Goal: Task Accomplishment & Management: Use online tool/utility

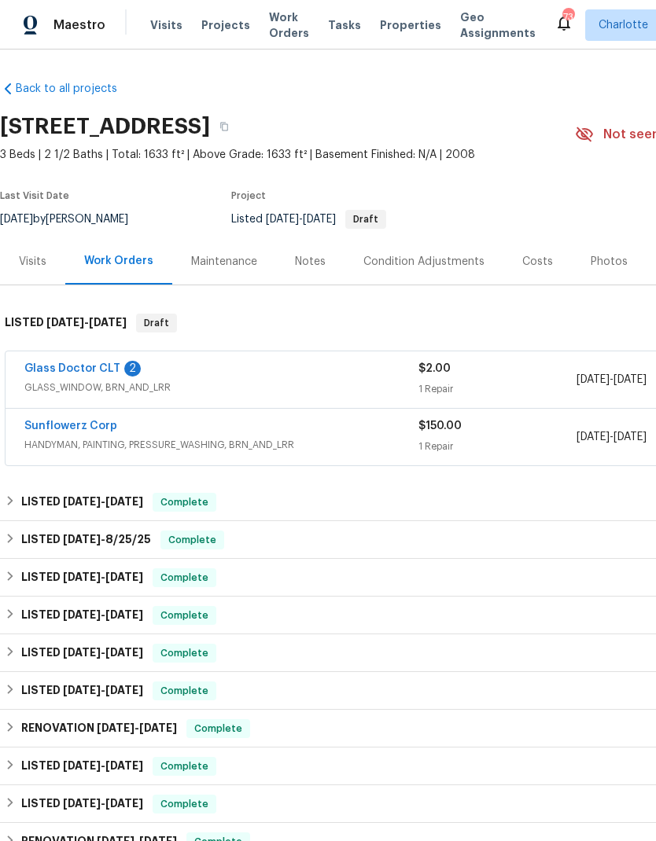
click at [71, 363] on link "Glass Doctor CLT" at bounding box center [72, 368] width 96 height 11
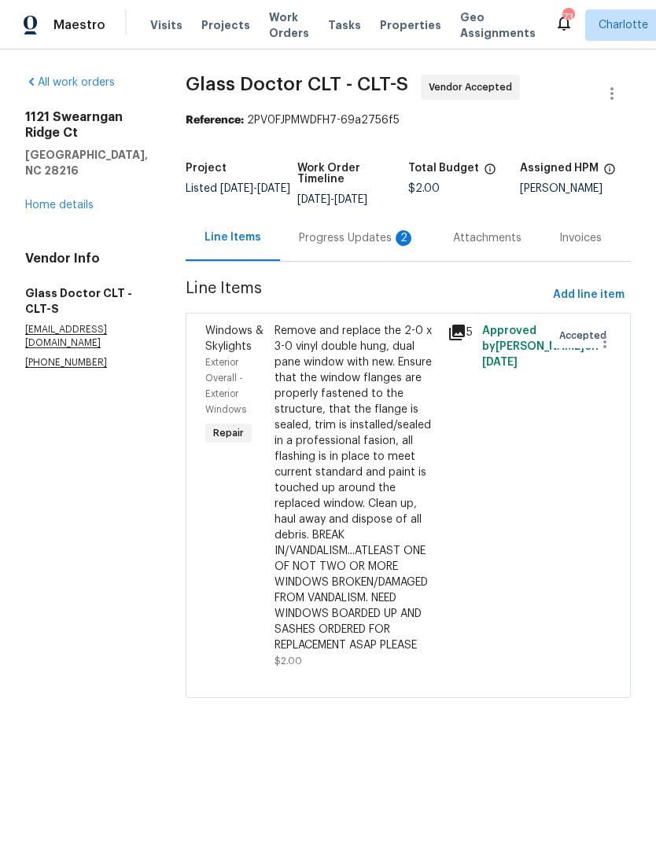
click at [341, 239] on div "Progress Updates 2" at bounding box center [357, 238] width 116 height 16
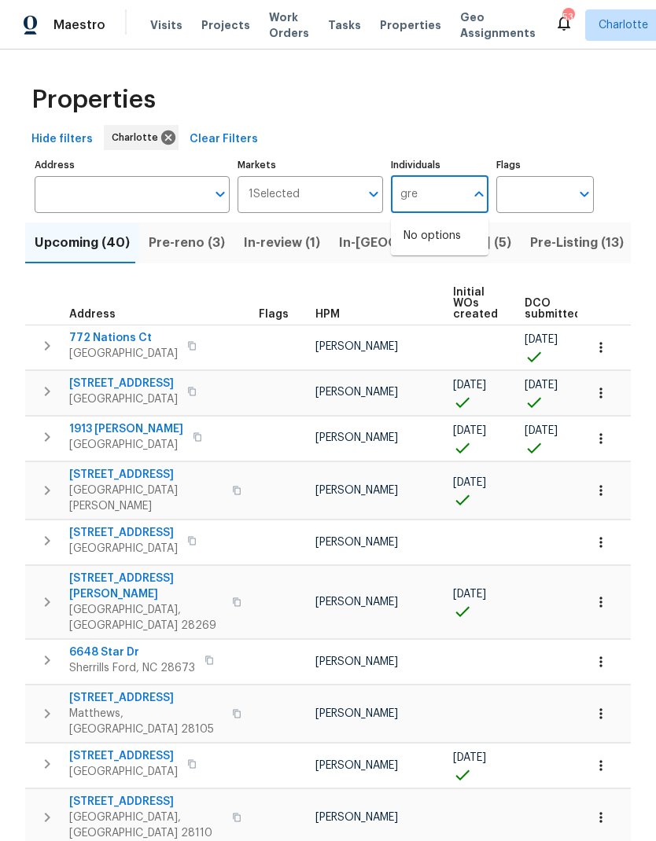
type input "greg"
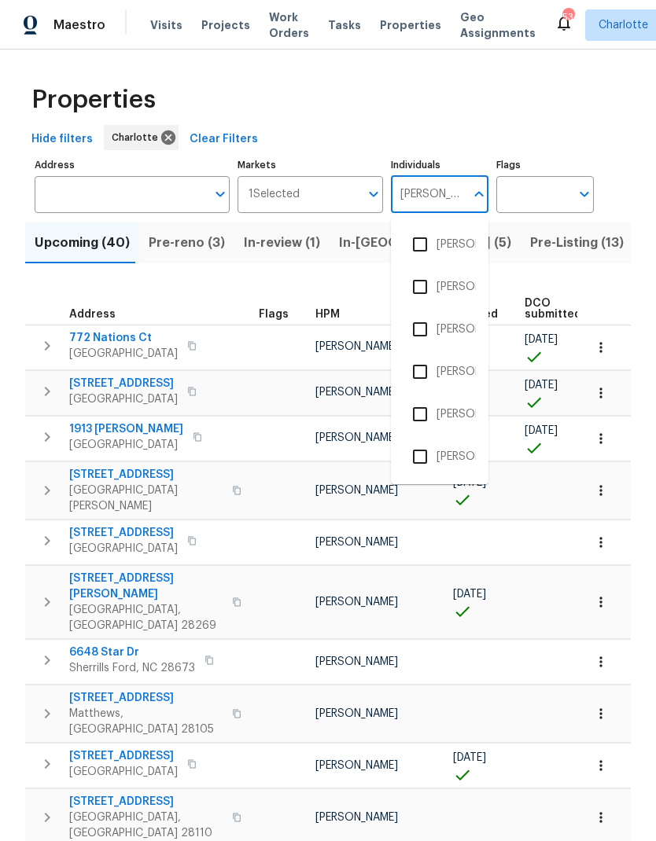
click at [424, 373] on input "checkbox" at bounding box center [419, 371] width 33 height 33
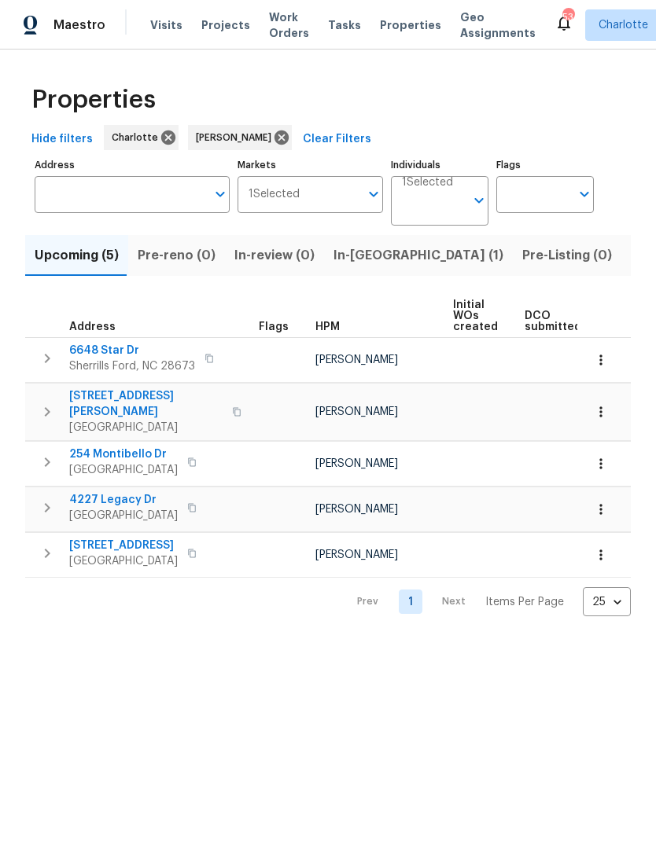
click at [631, 257] on span "Listed (13)" at bounding box center [663, 256] width 64 height 22
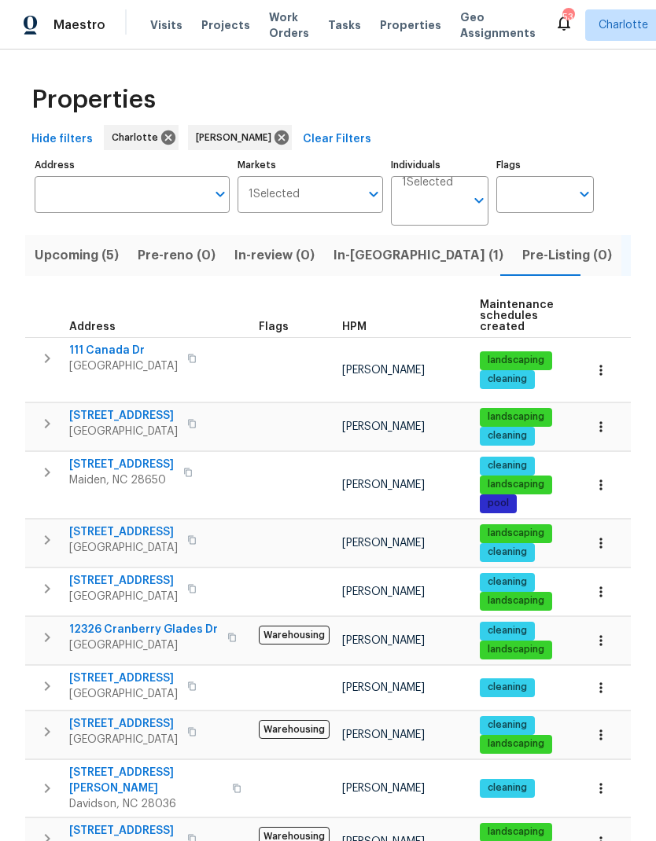
click at [120, 671] on span "17931 Kings Point Dr Apt G" at bounding box center [123, 679] width 108 height 16
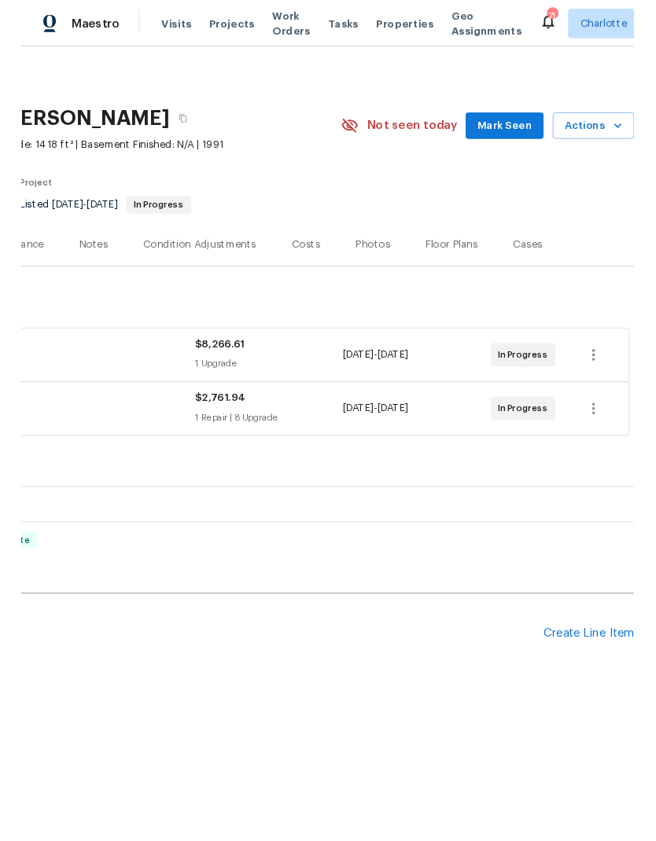
scroll to position [0, 233]
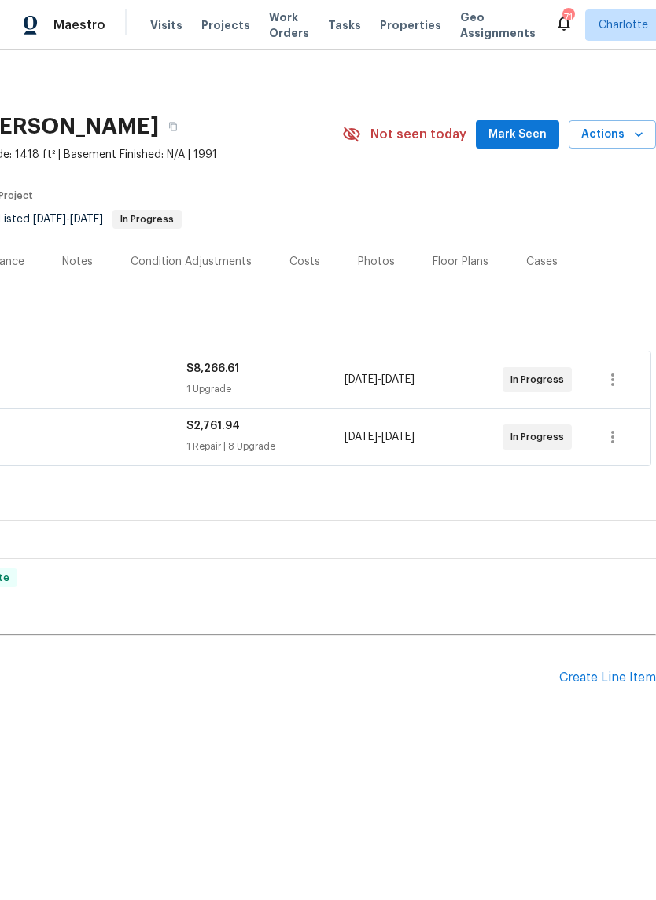
click at [598, 666] on div "Pending Line Items Create Line Item" at bounding box center [211, 678] width 888 height 73
click at [605, 683] on div "Create Line Item" at bounding box center [607, 678] width 97 height 15
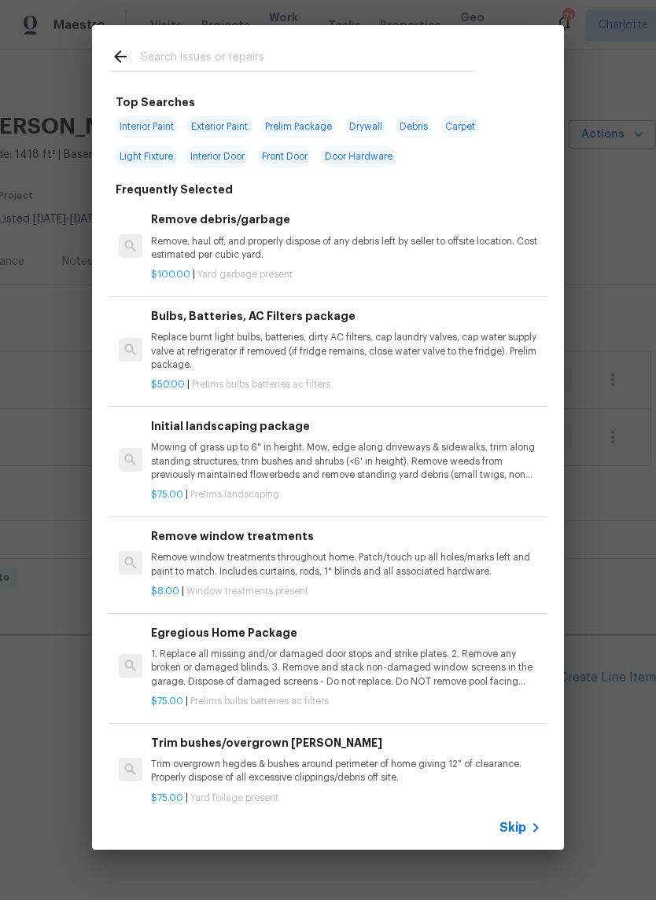
click at [195, 47] on input "text" at bounding box center [307, 59] width 333 height 24
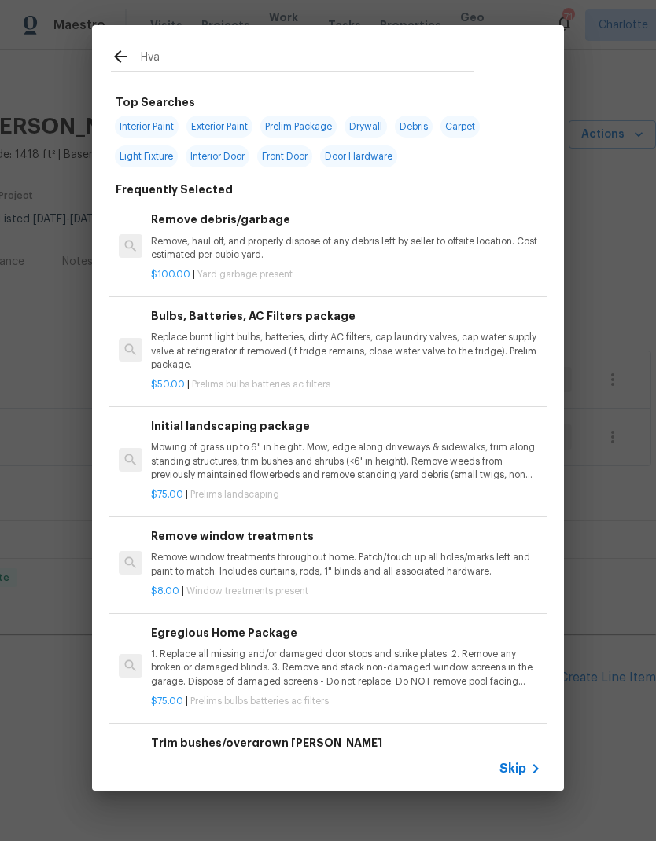
type input "Hvac"
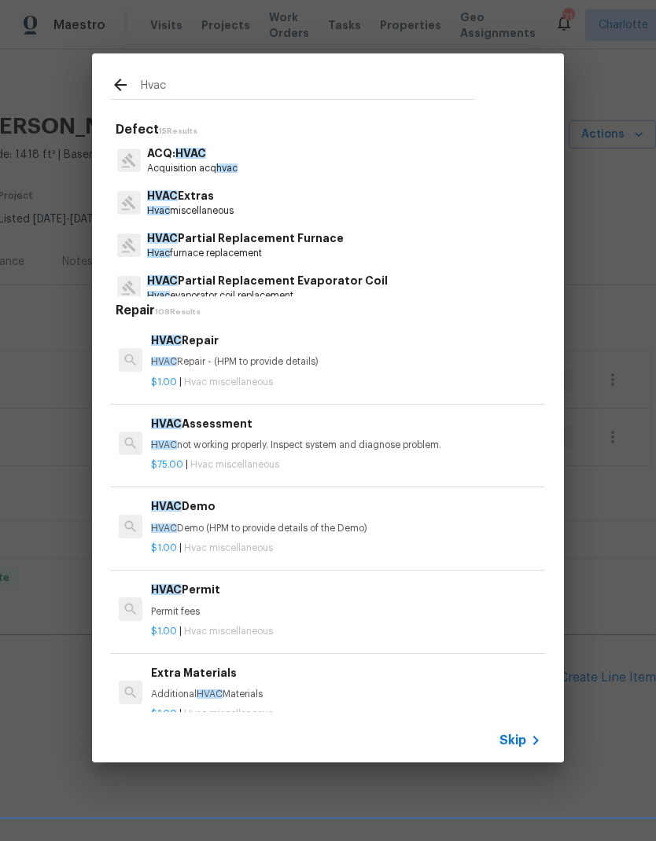
click at [234, 205] on p "Hvac miscellaneous" at bounding box center [190, 210] width 86 height 13
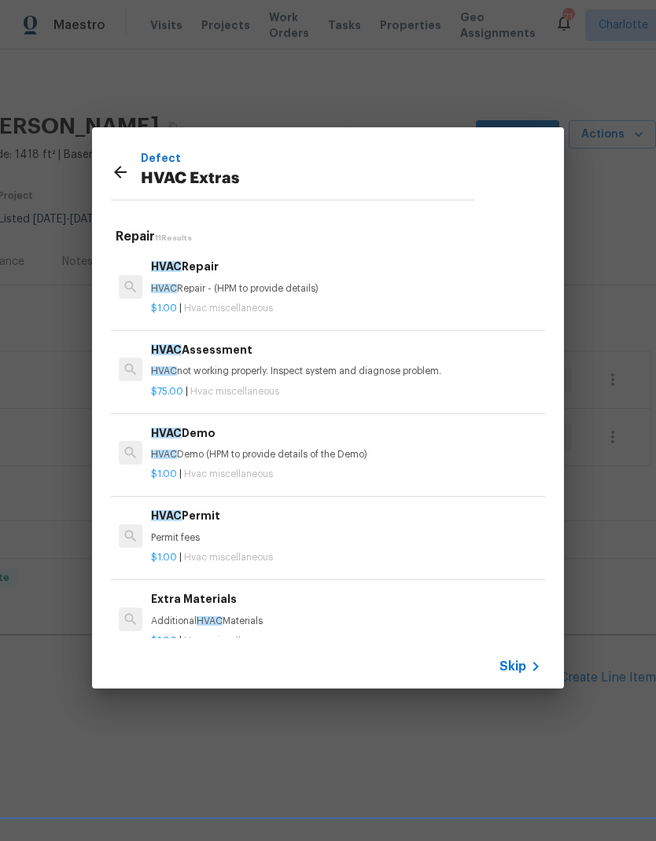
click at [286, 367] on p "HVAC not working properly. Inspect system and diagnose problem." at bounding box center [346, 371] width 390 height 13
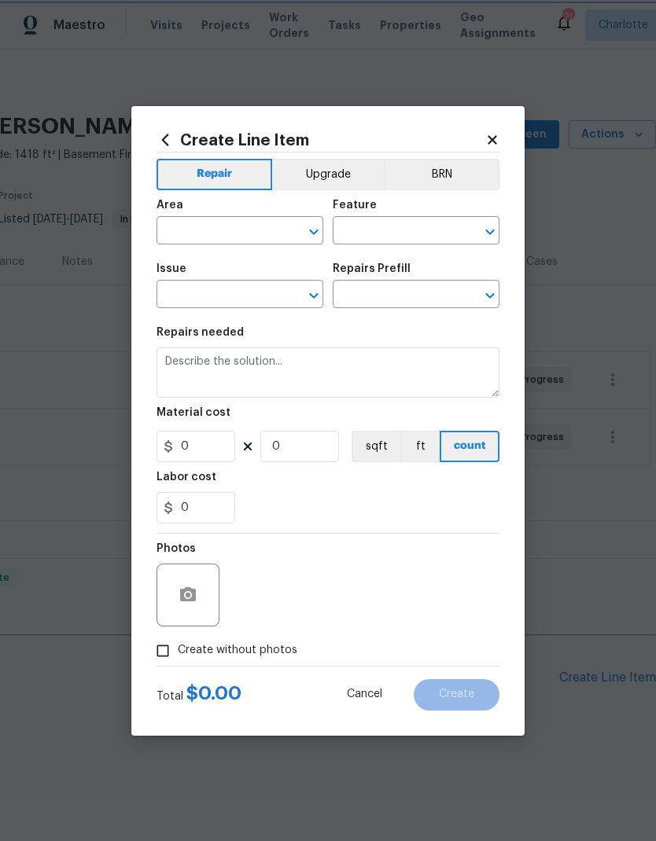
type input "HVAC"
type input "HVAC Extras"
type input "HVAC Assessment $75.00"
type textarea "HVAC not working properly. Inspect system and diagnose problem."
type input "75"
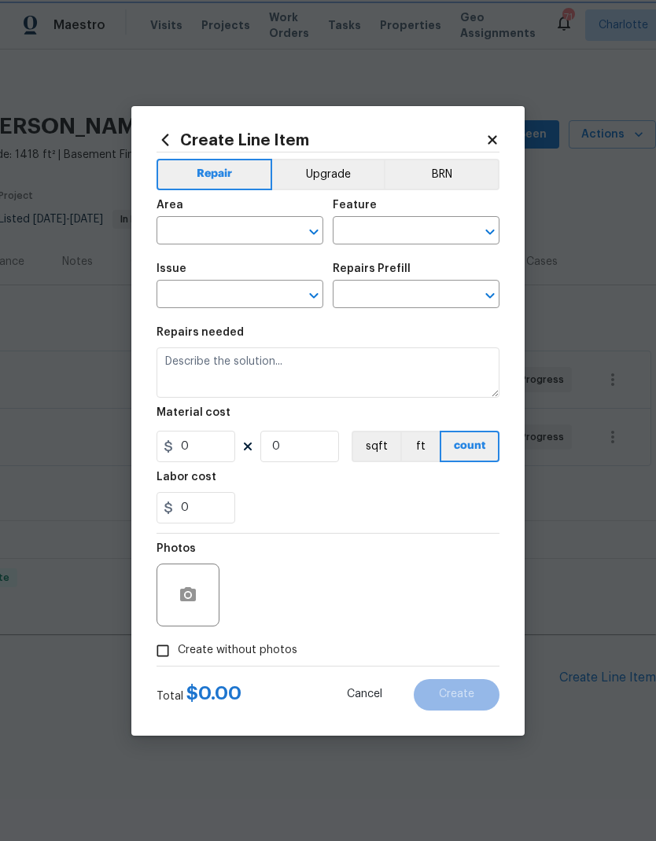
type input "1"
click at [246, 230] on input "text" at bounding box center [217, 232] width 123 height 24
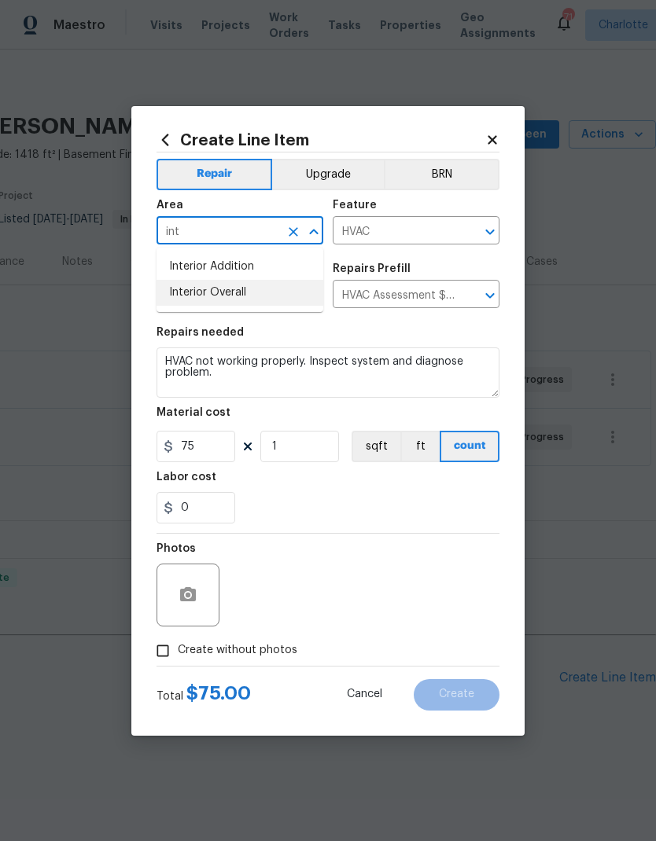
click at [225, 292] on li "Interior Overall" at bounding box center [239, 293] width 167 height 26
type input "Interior Overall"
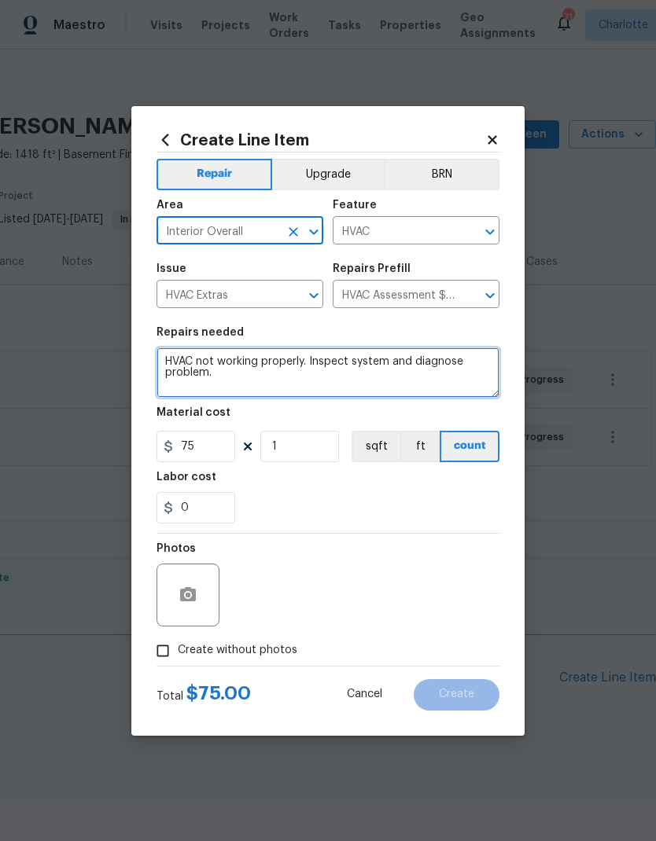
click at [278, 360] on textarea "HVAC not working properly. Inspect system and diagnose problem." at bounding box center [327, 373] width 343 height 50
click at [277, 359] on textarea "HVAC not working properly. Inspect system and diagnose problem." at bounding box center [327, 373] width 343 height 50
click at [400, 369] on textarea "HVAC not working properly. Inspect system and diagnose problem." at bounding box center [327, 373] width 343 height 50
click at [407, 360] on textarea "HVAC not working properly. Inspect system and diagnose problem." at bounding box center [327, 373] width 343 height 50
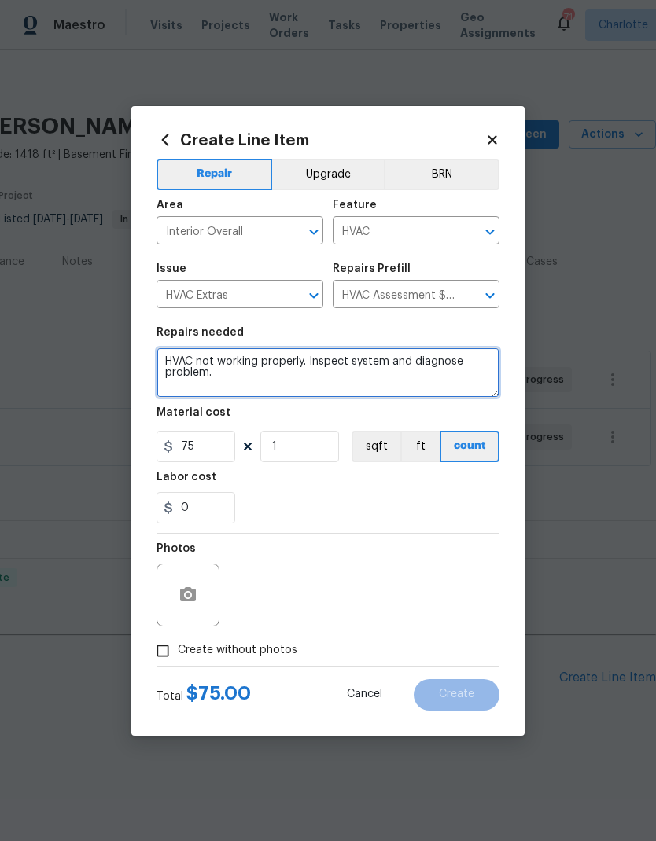
click at [401, 384] on textarea "HVAC not working properly. Inspect system and diagnose problem." at bounding box center [327, 373] width 343 height 50
click at [400, 383] on textarea "HVAC not working properly. Inspect system and diagnose problem." at bounding box center [327, 373] width 343 height 50
click at [405, 382] on textarea "HVAC not working properly. Inspect system and diagnose problem." at bounding box center [327, 373] width 343 height 50
click at [404, 364] on textarea "HVAC not working properly. Inspect system and diagnose problem." at bounding box center [327, 373] width 343 height 50
click at [403, 364] on textarea "HVAC not working properly. Inspect system and diagnose problem." at bounding box center [327, 373] width 343 height 50
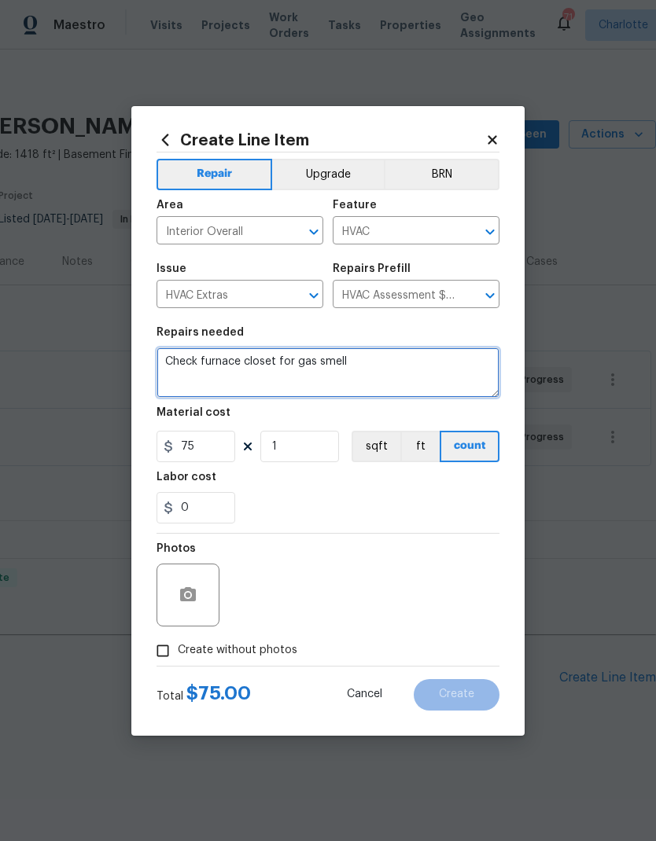
type textarea "Check furnace closet for gas smell"
click at [443, 489] on div "Labor cost" at bounding box center [327, 482] width 343 height 20
click at [275, 657] on span "Create without photos" at bounding box center [238, 650] width 120 height 17
click at [178, 657] on input "Create without photos" at bounding box center [163, 651] width 30 height 30
checkbox input "true"
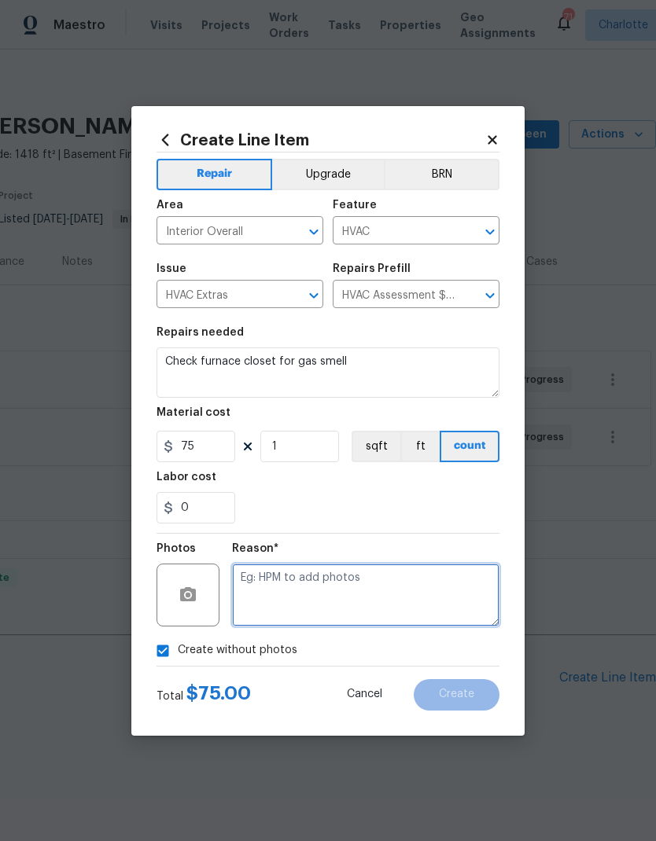
click at [438, 581] on textarea at bounding box center [365, 595] width 267 height 63
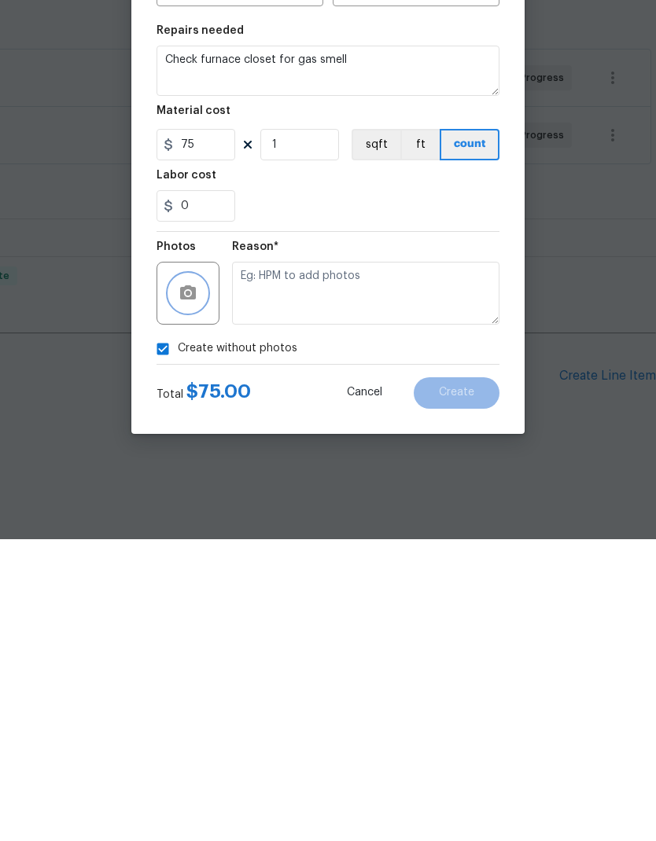
click at [188, 587] on icon "button" at bounding box center [188, 594] width 16 height 14
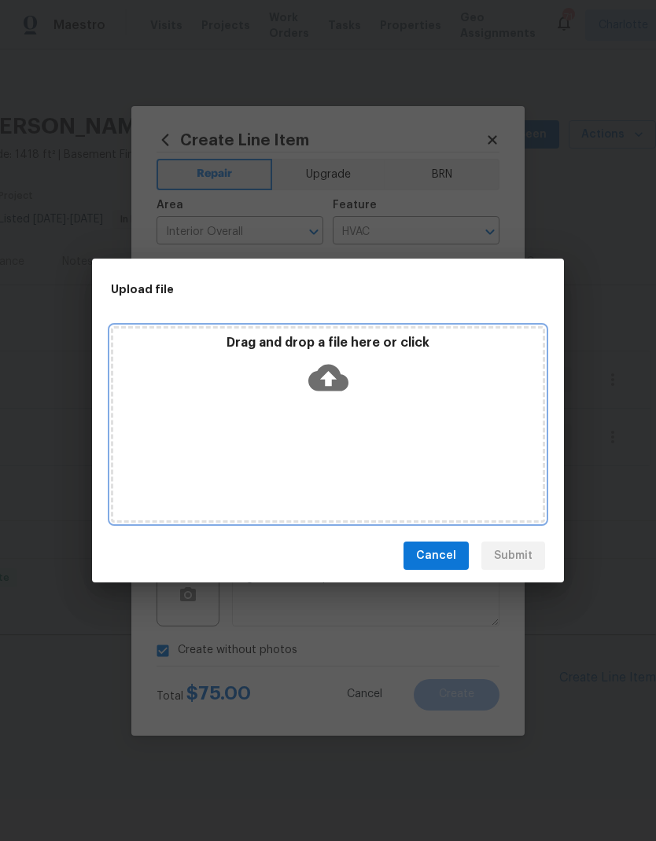
click at [320, 384] on icon at bounding box center [328, 378] width 40 height 27
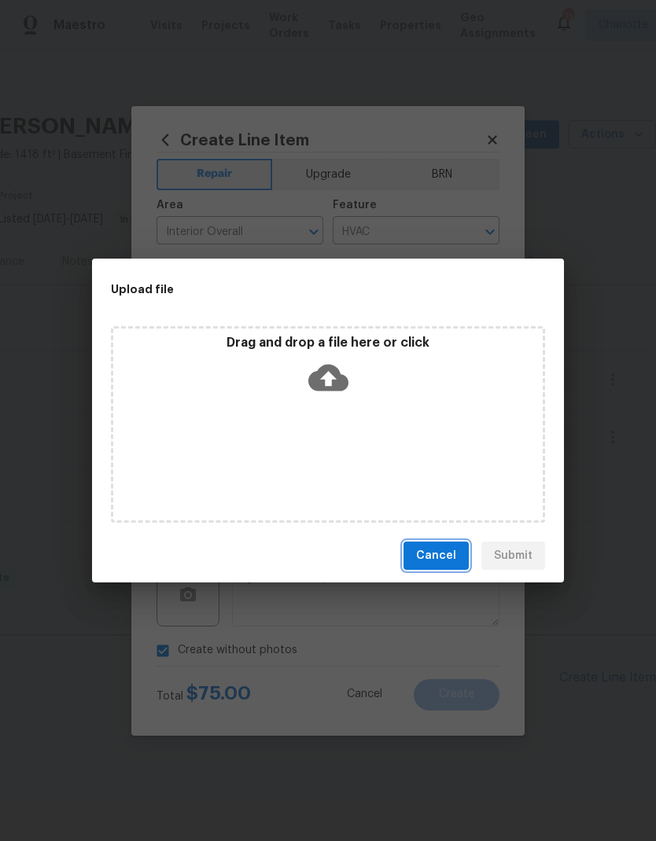
click at [436, 550] on span "Cancel" at bounding box center [436, 556] width 40 height 20
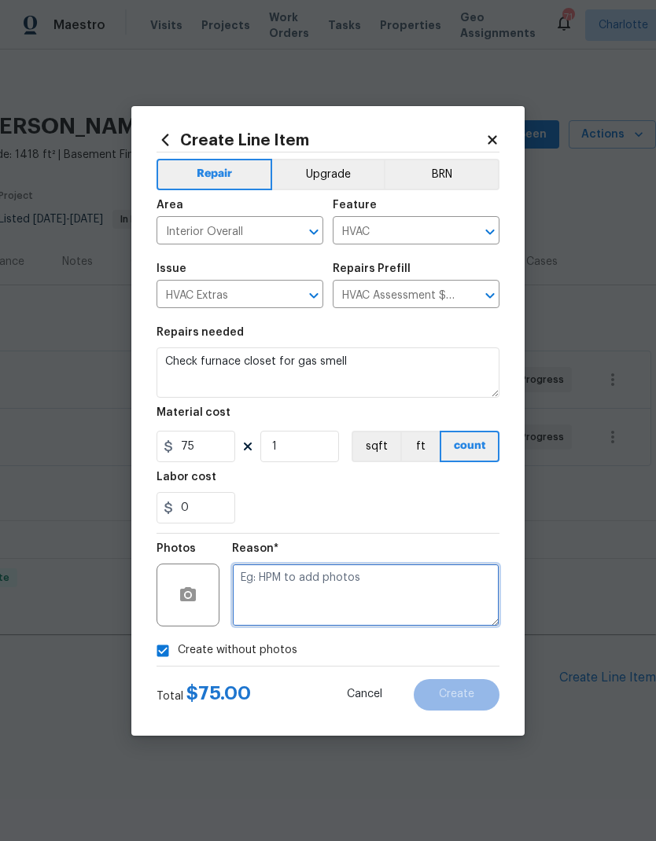
click at [454, 587] on textarea at bounding box center [365, 595] width 267 height 63
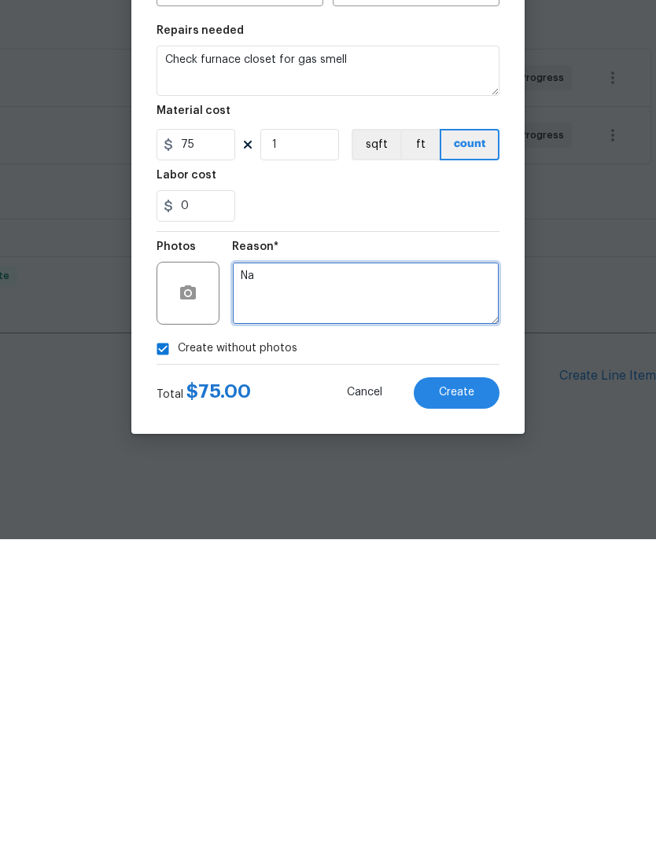
type textarea "Na"
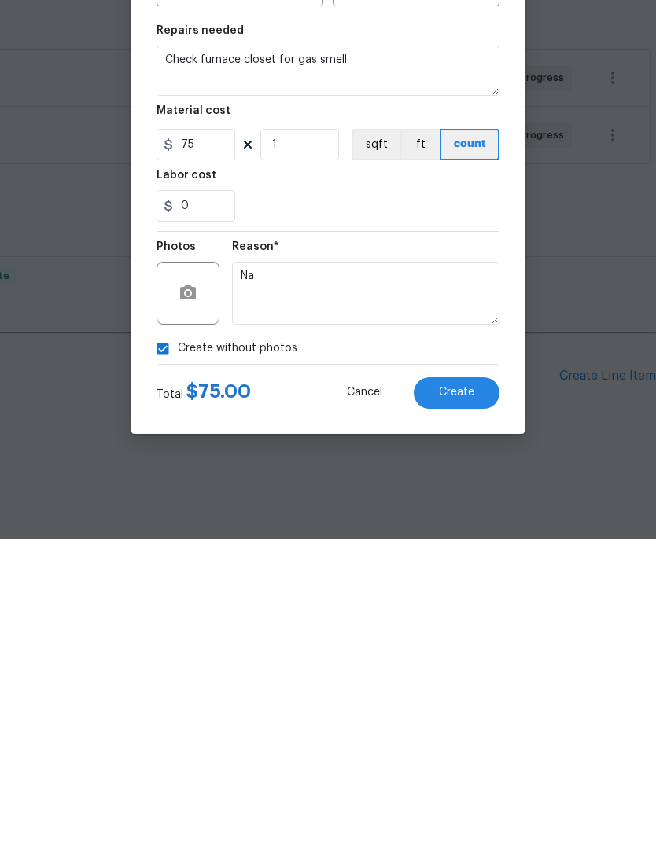
click at [462, 679] on button "Create" at bounding box center [457, 694] width 86 height 31
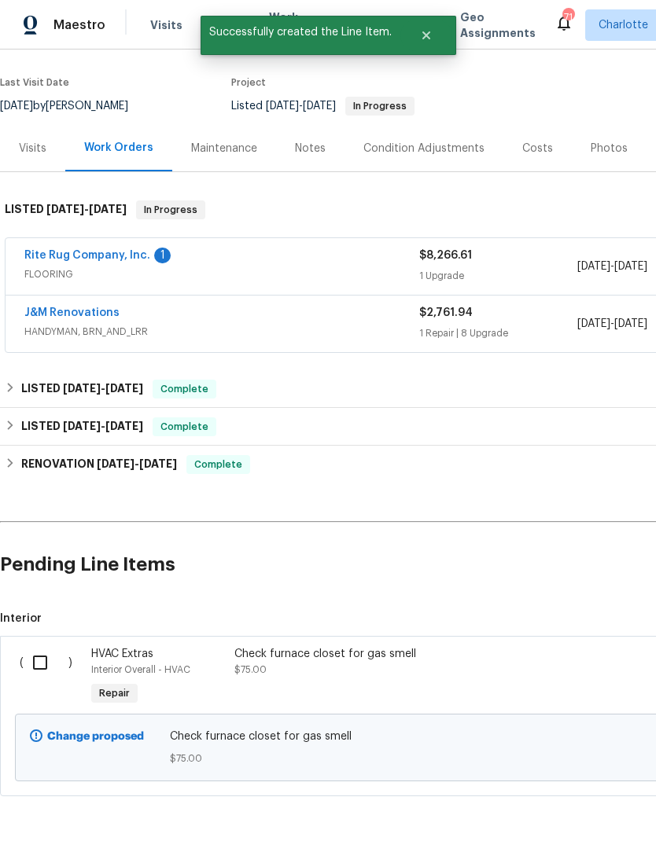
scroll to position [112, 0]
click at [39, 656] on input "checkbox" at bounding box center [46, 663] width 45 height 33
checkbox input "true"
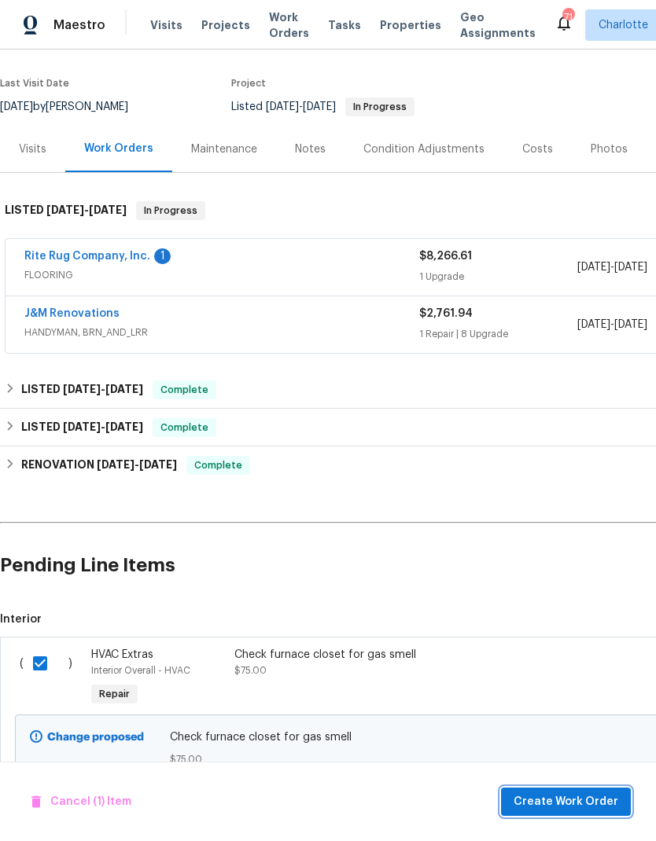
click at [603, 807] on span "Create Work Order" at bounding box center [565, 803] width 105 height 20
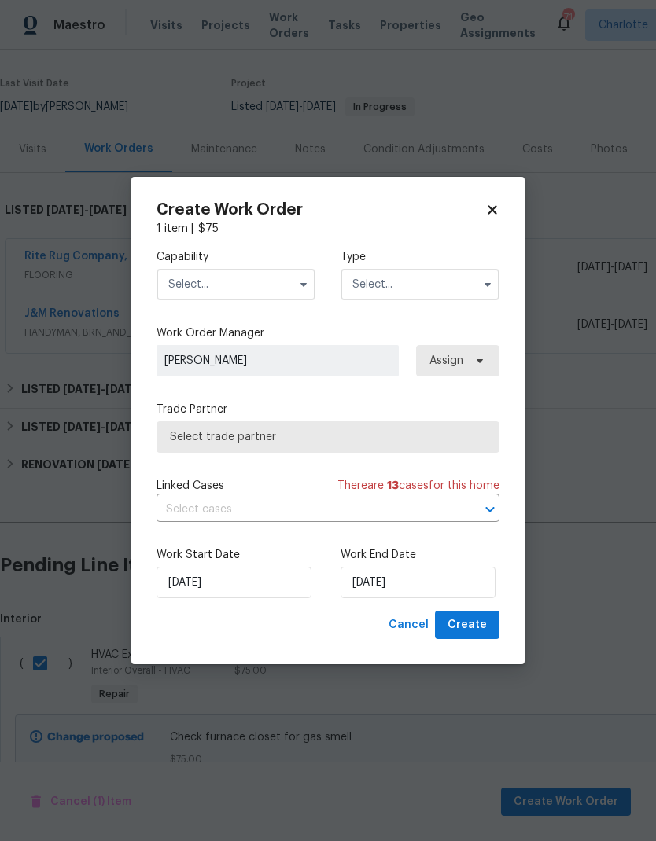
click at [246, 278] on input "text" at bounding box center [235, 284] width 159 height 31
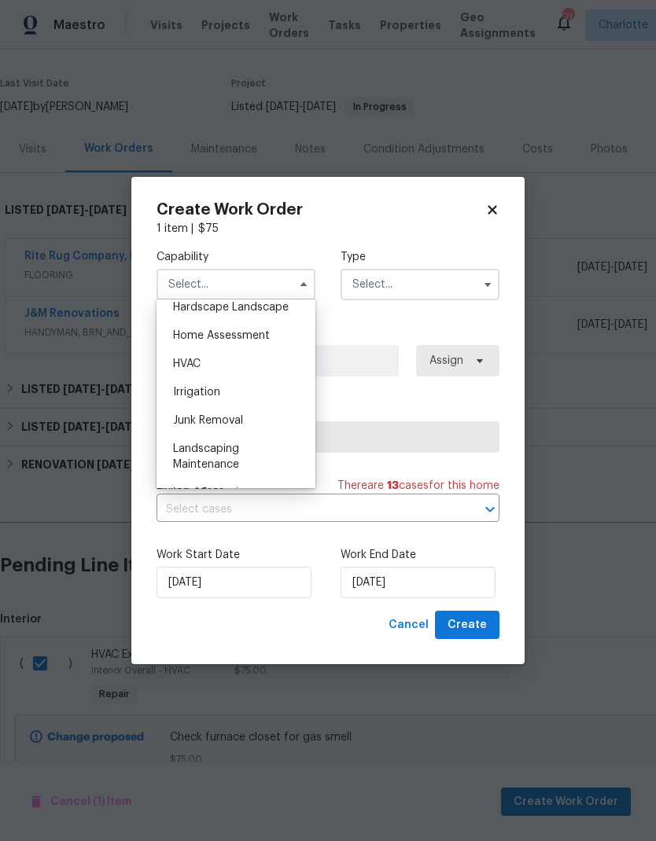
scroll to position [903, 0]
click at [214, 368] on div "HVAC" at bounding box center [235, 365] width 151 height 28
type input "HVAC"
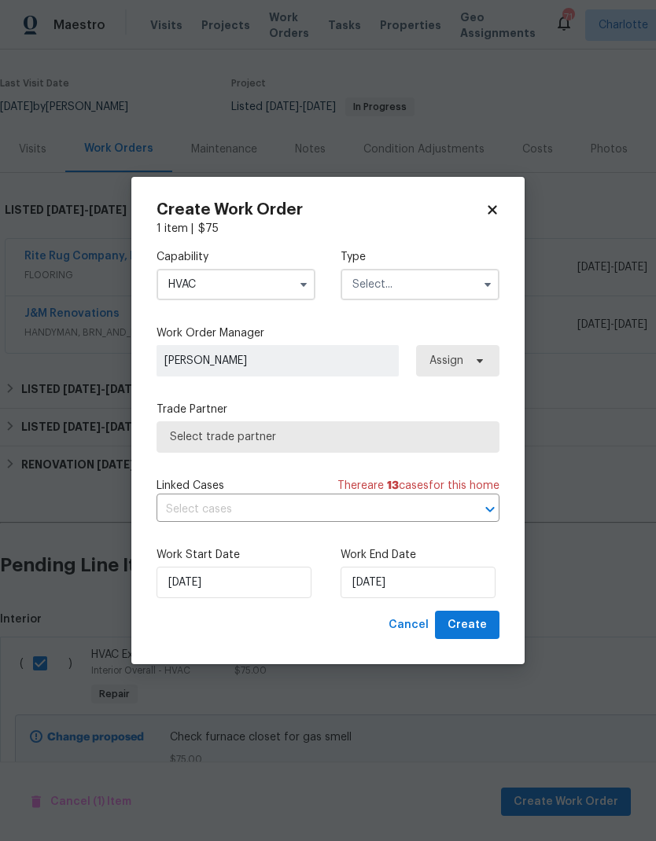
click at [421, 282] on input "text" at bounding box center [419, 284] width 159 height 31
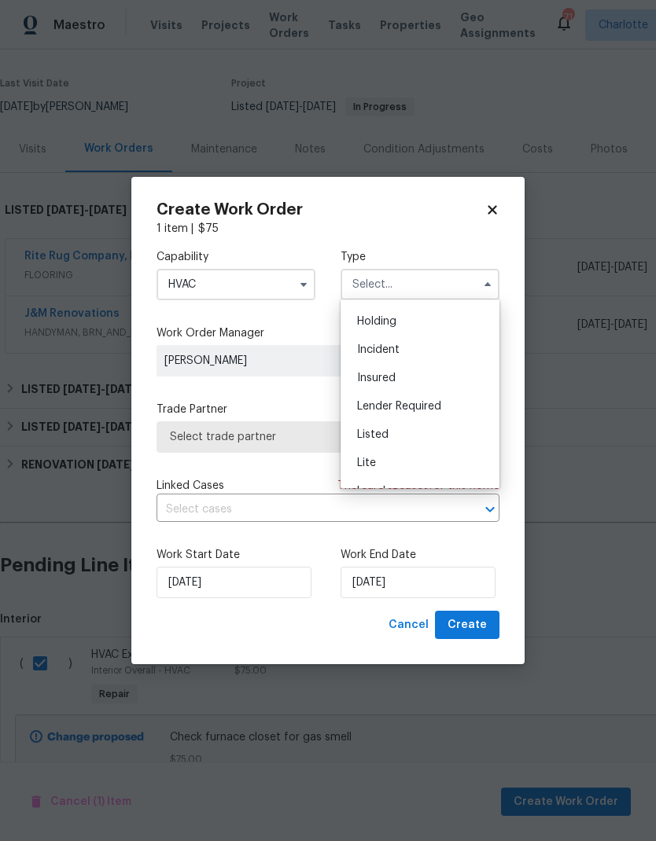
scroll to position [50, 0]
click at [396, 428] on div "Listed" at bounding box center [419, 437] width 151 height 28
type input "Listed"
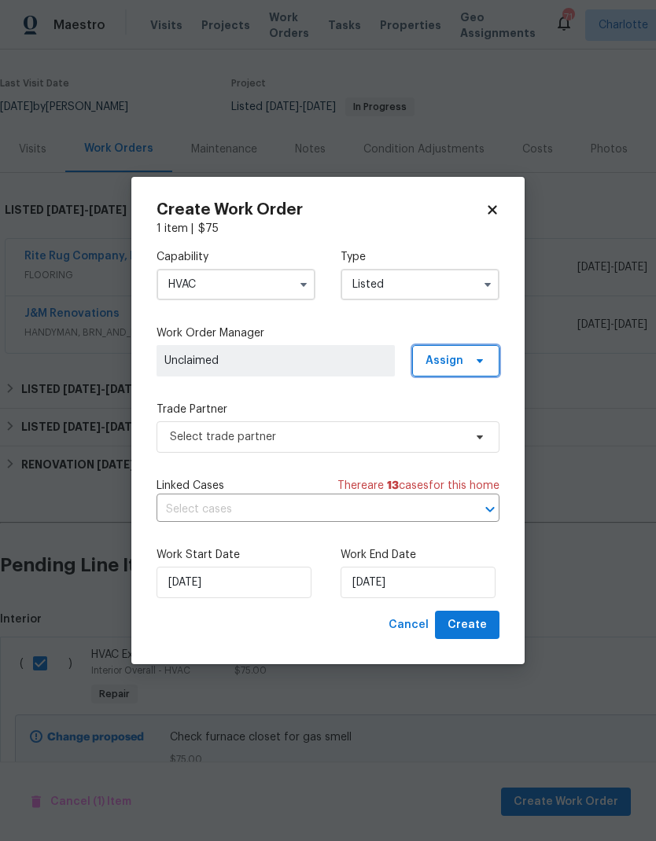
click at [476, 363] on icon at bounding box center [479, 361] width 13 height 13
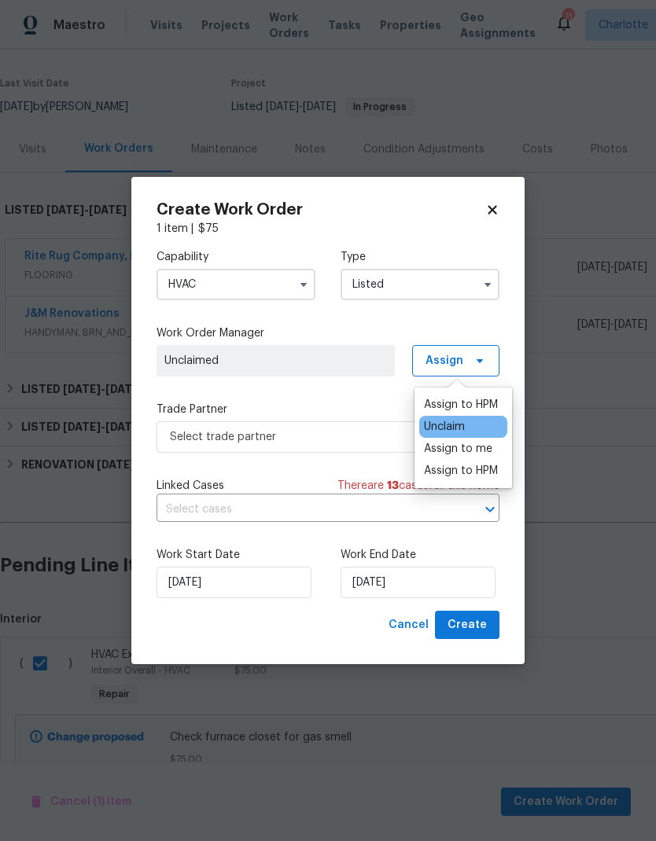
click at [483, 444] on div "Assign to me" at bounding box center [458, 449] width 68 height 16
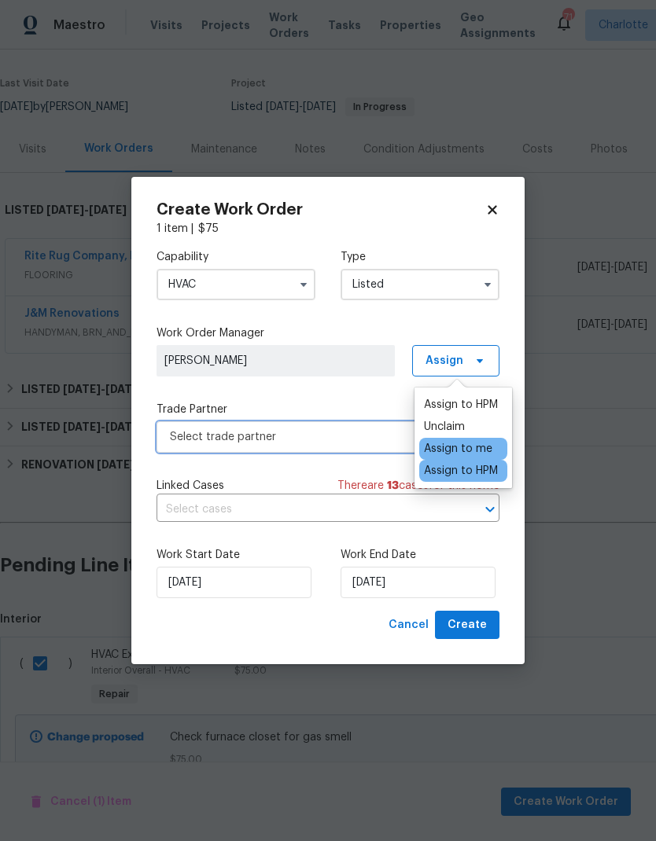
click at [332, 425] on span "Select trade partner" at bounding box center [327, 436] width 343 height 31
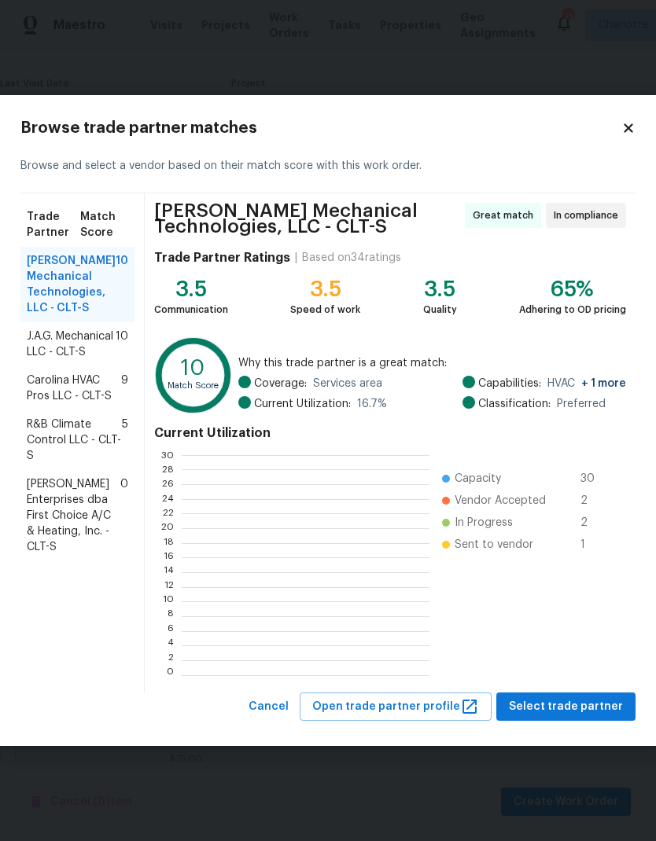
scroll to position [2, 2]
click at [61, 343] on span "J.A.G. Mechanical LLC - CLT-S" at bounding box center [71, 344] width 89 height 31
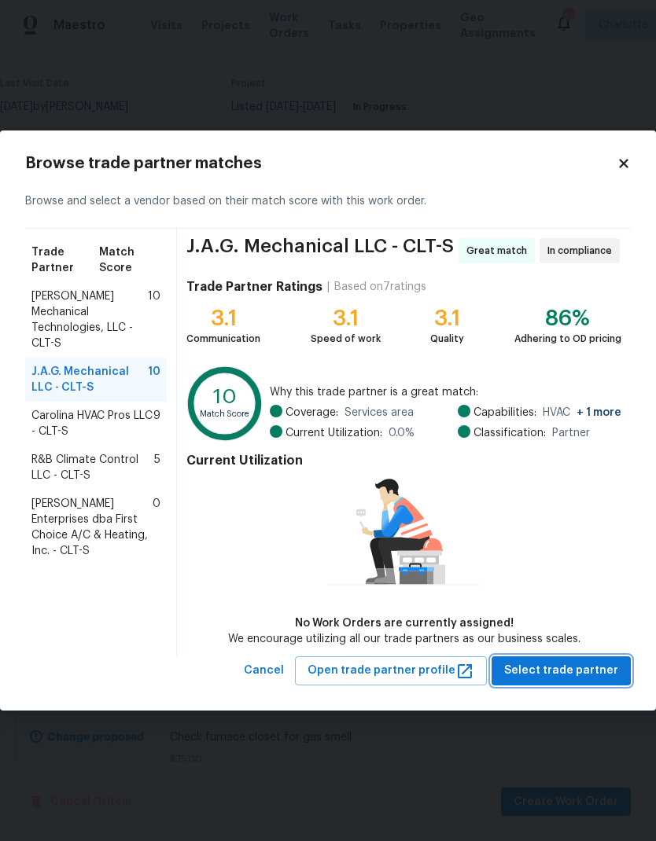
click at [578, 669] on span "Select trade partner" at bounding box center [561, 671] width 114 height 20
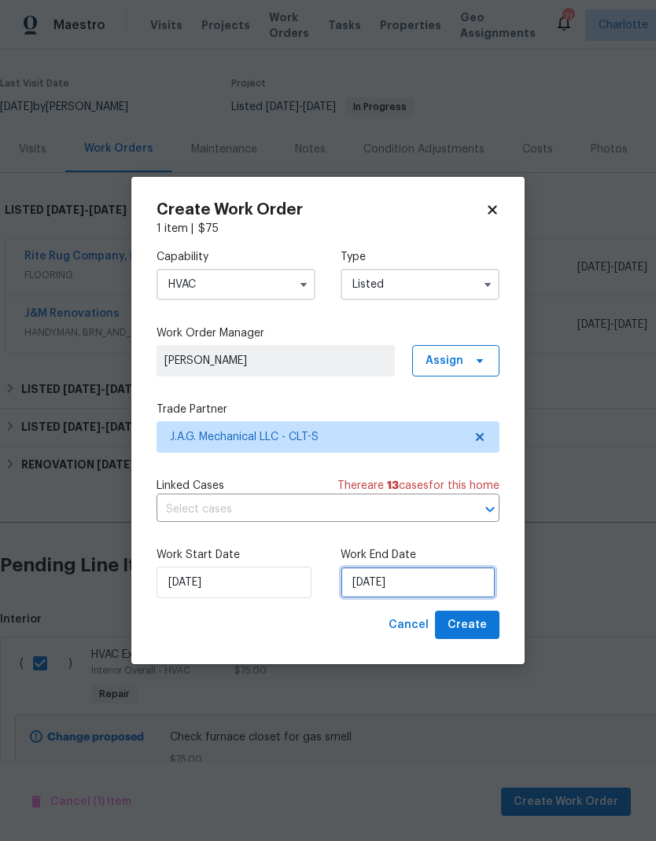
click at [431, 583] on input "9/3/2025" at bounding box center [417, 582] width 155 height 31
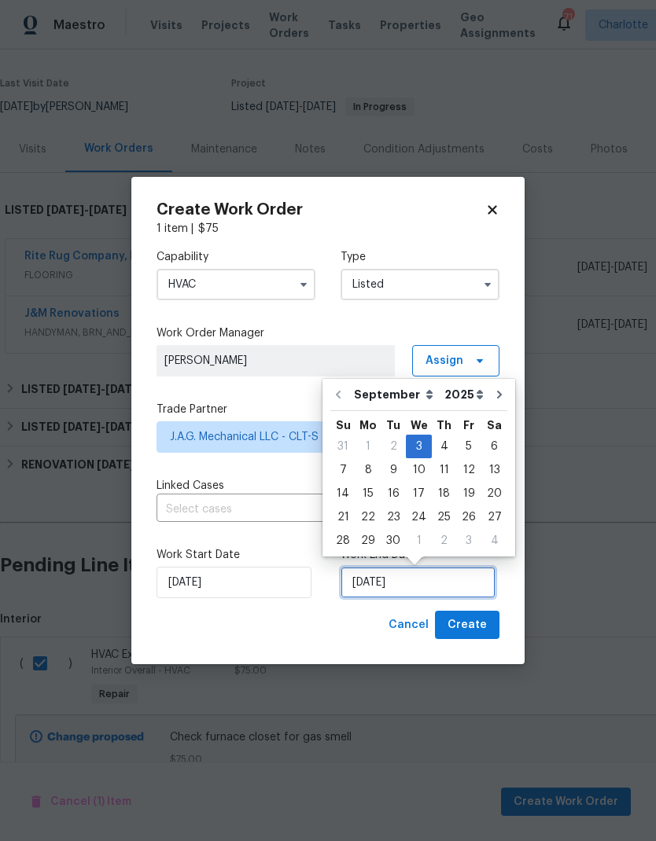
scroll to position [12, 0]
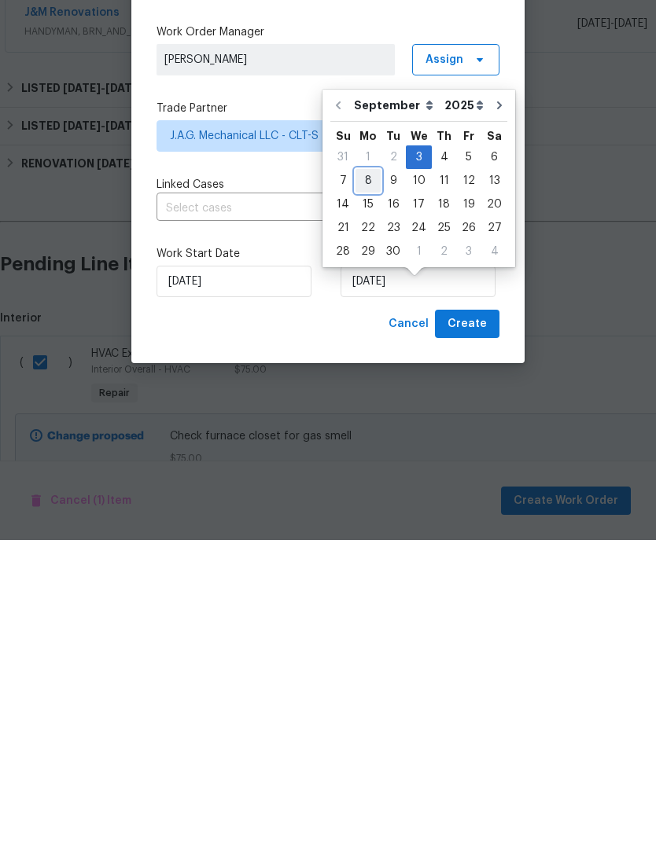
click at [366, 471] on div "8" at bounding box center [367, 482] width 25 height 22
type input "9/8/2025"
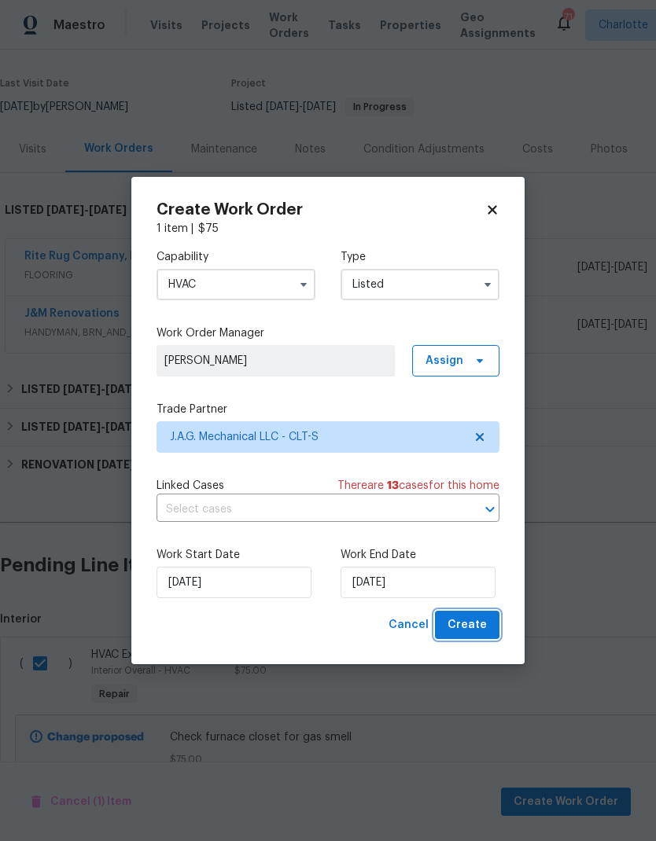
click at [480, 630] on span "Create" at bounding box center [466, 626] width 39 height 20
checkbox input "false"
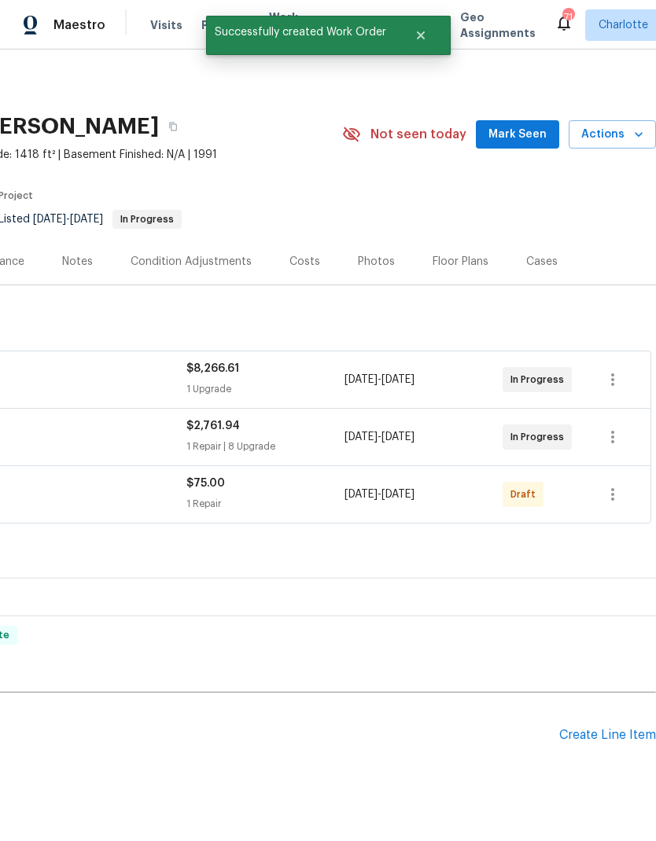
scroll to position [0, 233]
click at [612, 488] on icon "button" at bounding box center [612, 494] width 3 height 13
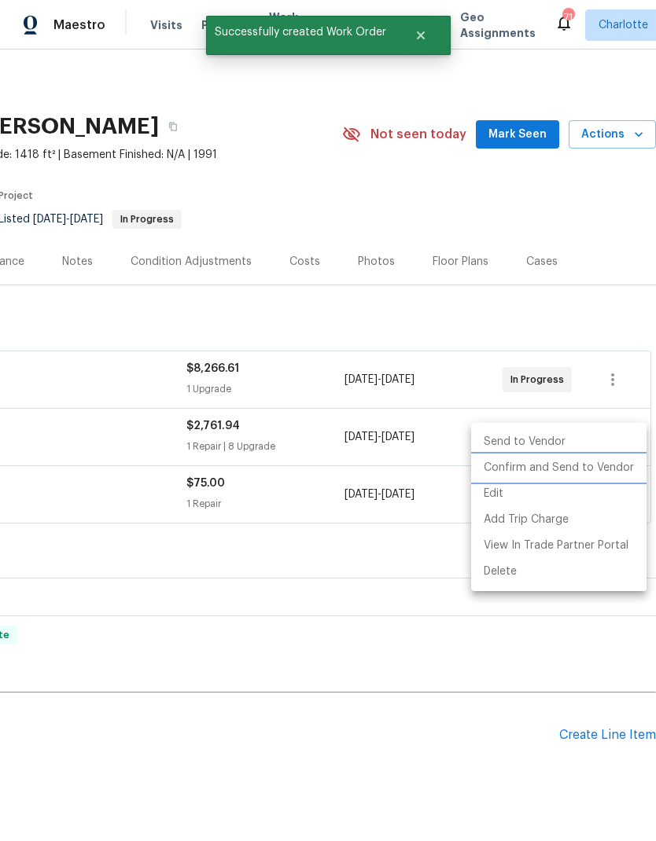
click at [606, 471] on li "Confirm and Send to Vendor" at bounding box center [558, 468] width 175 height 26
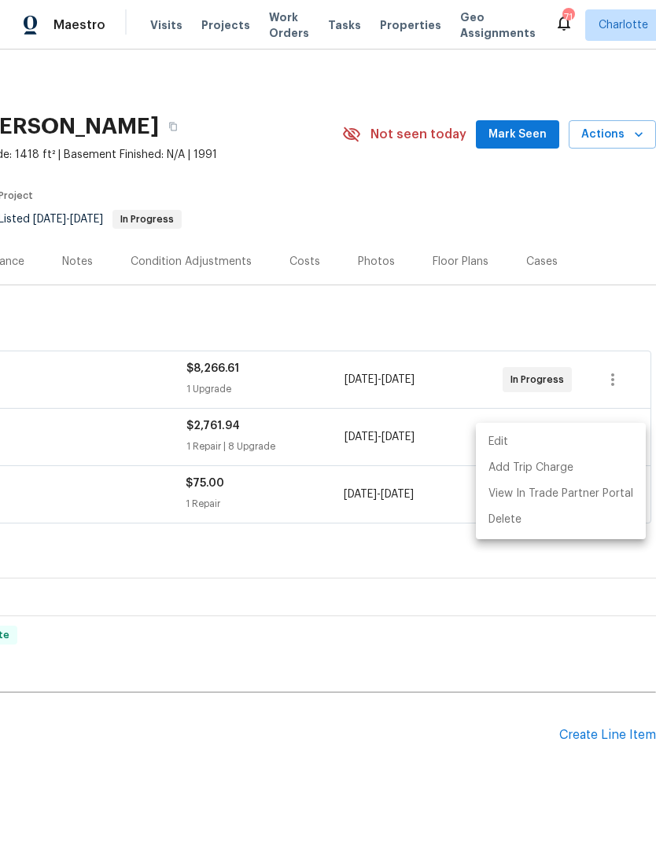
click at [438, 705] on div at bounding box center [328, 420] width 656 height 841
